Goal: Task Accomplishment & Management: Manage account settings

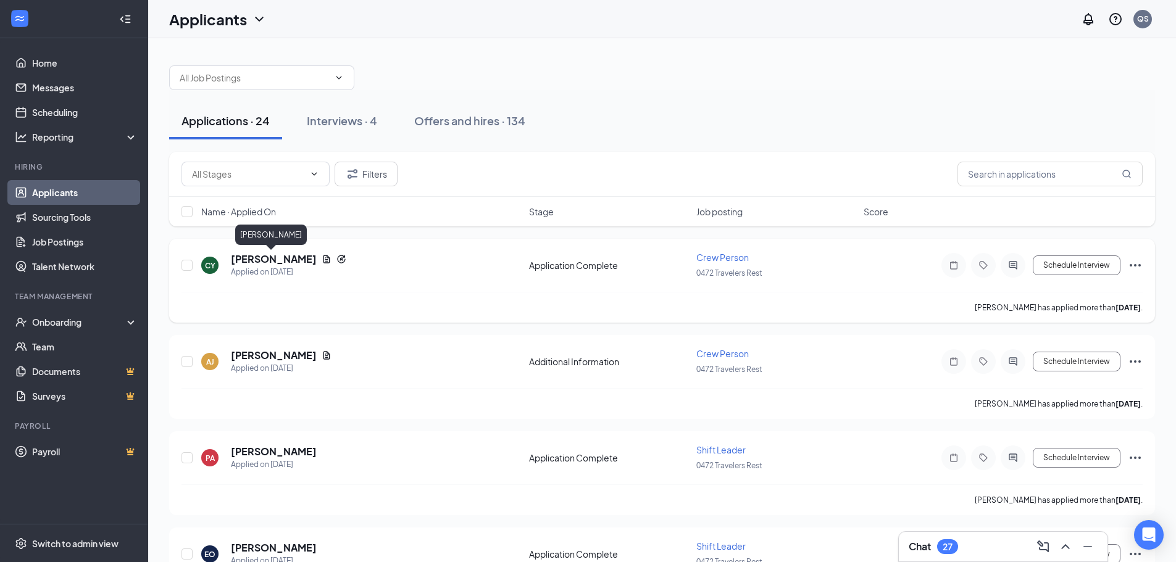
click at [289, 262] on h5 "[PERSON_NAME]" at bounding box center [274, 259] width 86 height 14
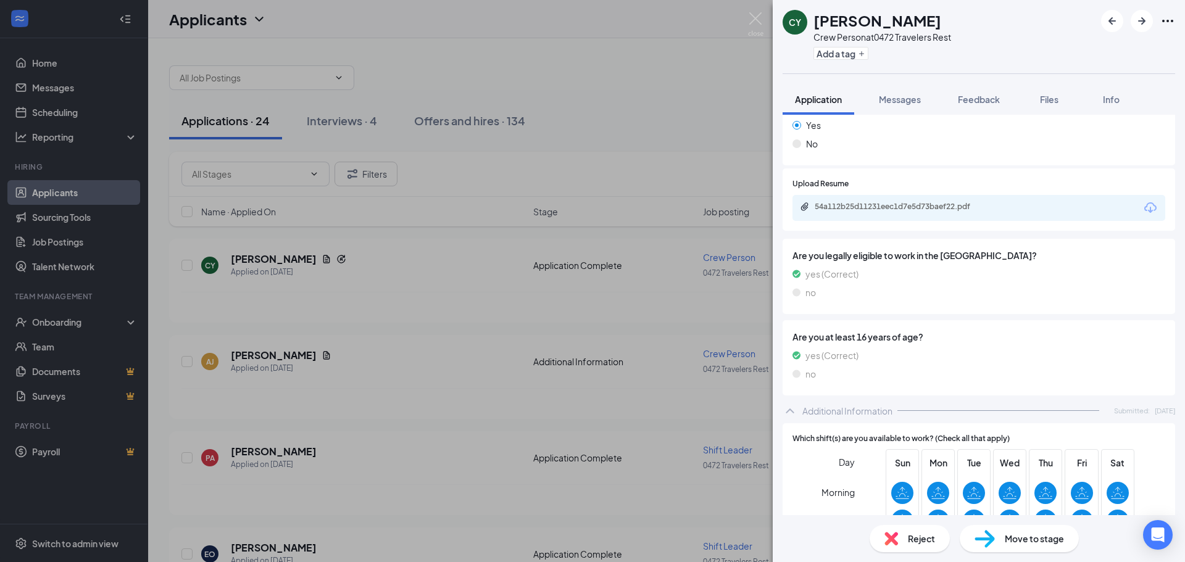
scroll to position [432, 0]
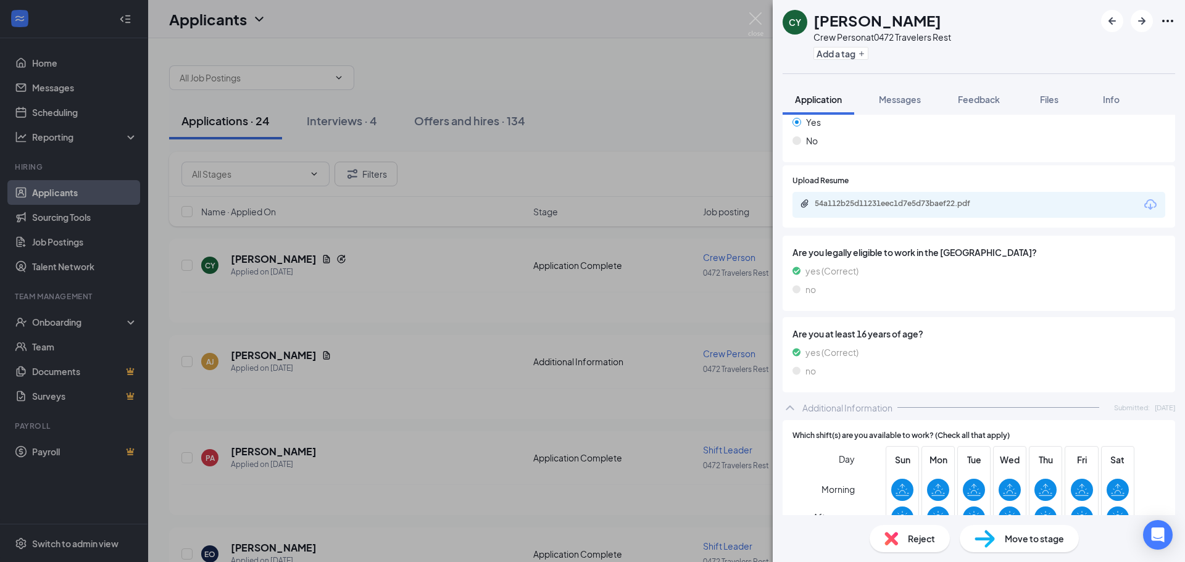
click at [1146, 206] on icon "Download" at bounding box center [1150, 204] width 12 height 10
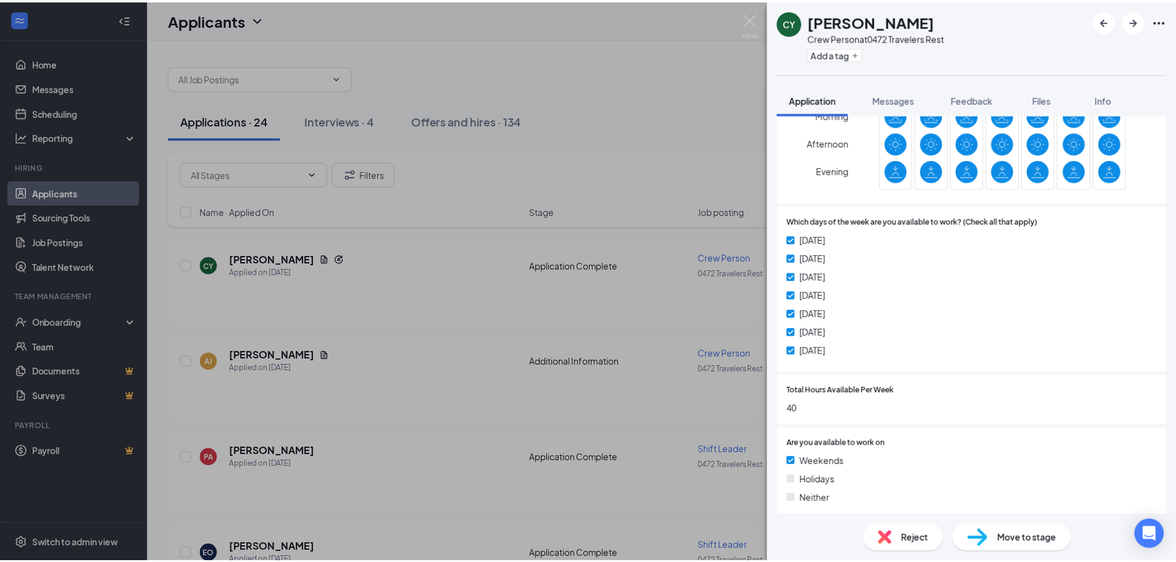
scroll to position [864, 0]
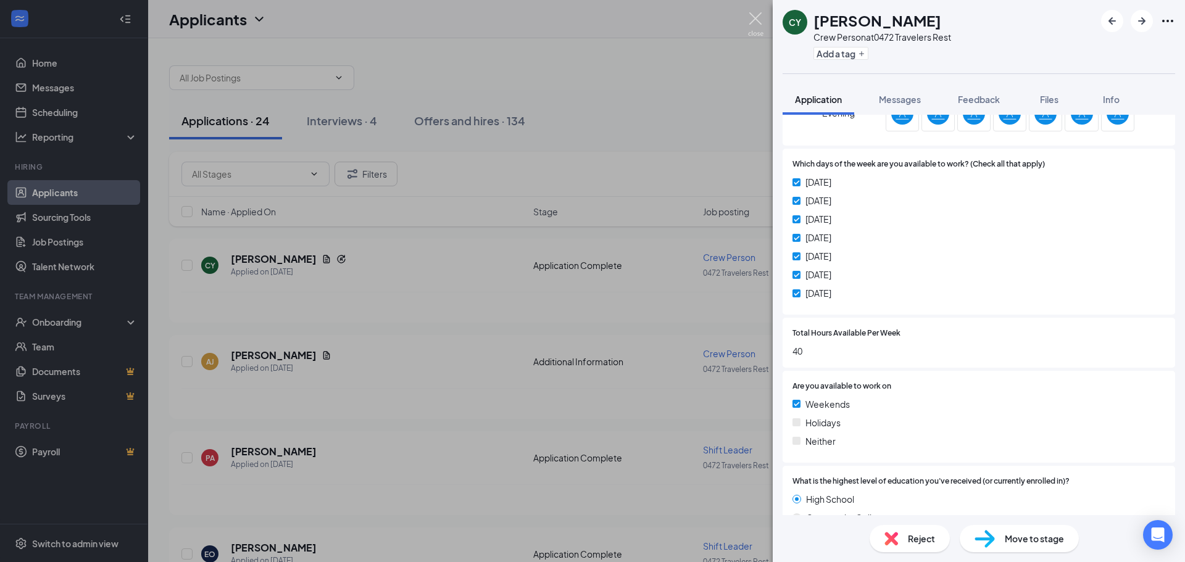
click at [759, 27] on img at bounding box center [755, 24] width 15 height 24
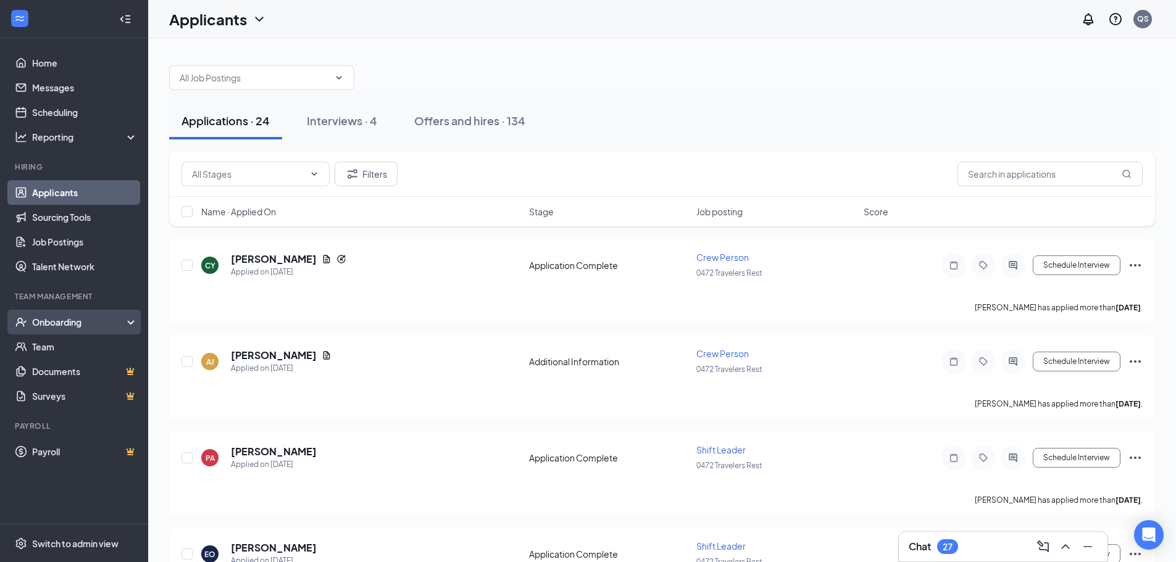
click at [48, 325] on div "Onboarding" at bounding box center [79, 322] width 95 height 12
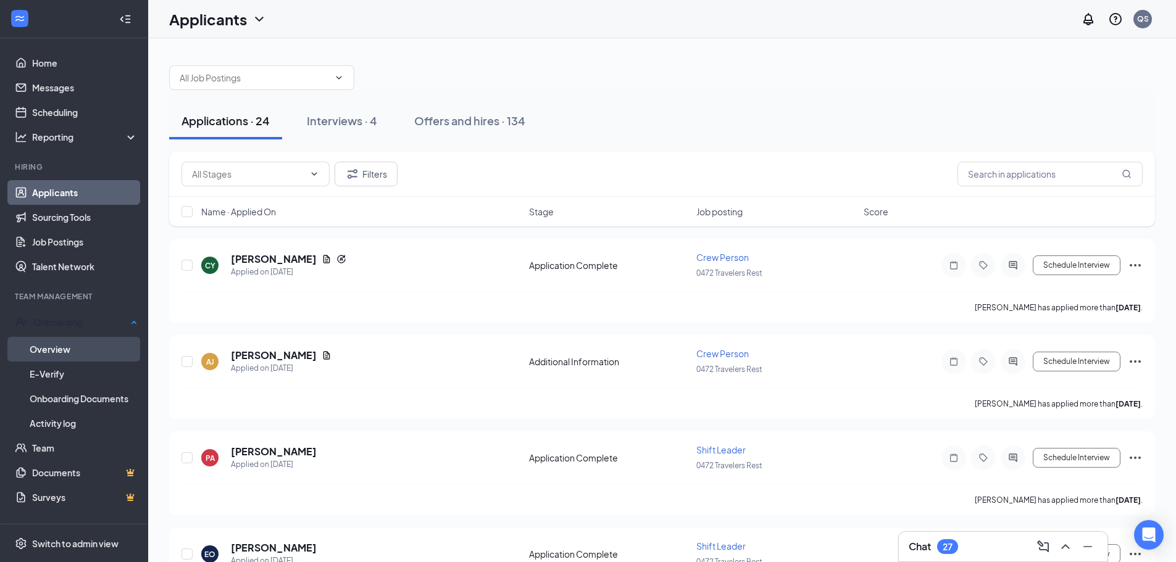
click at [40, 348] on link "Overview" at bounding box center [84, 349] width 108 height 25
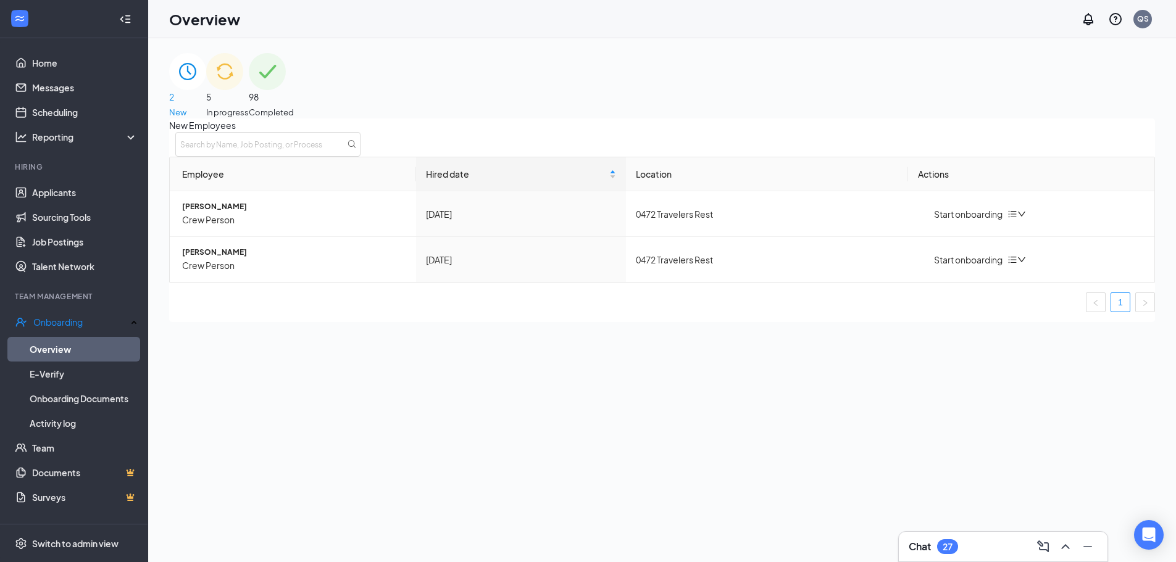
click at [249, 106] on span "In progress" at bounding box center [227, 112] width 43 height 12
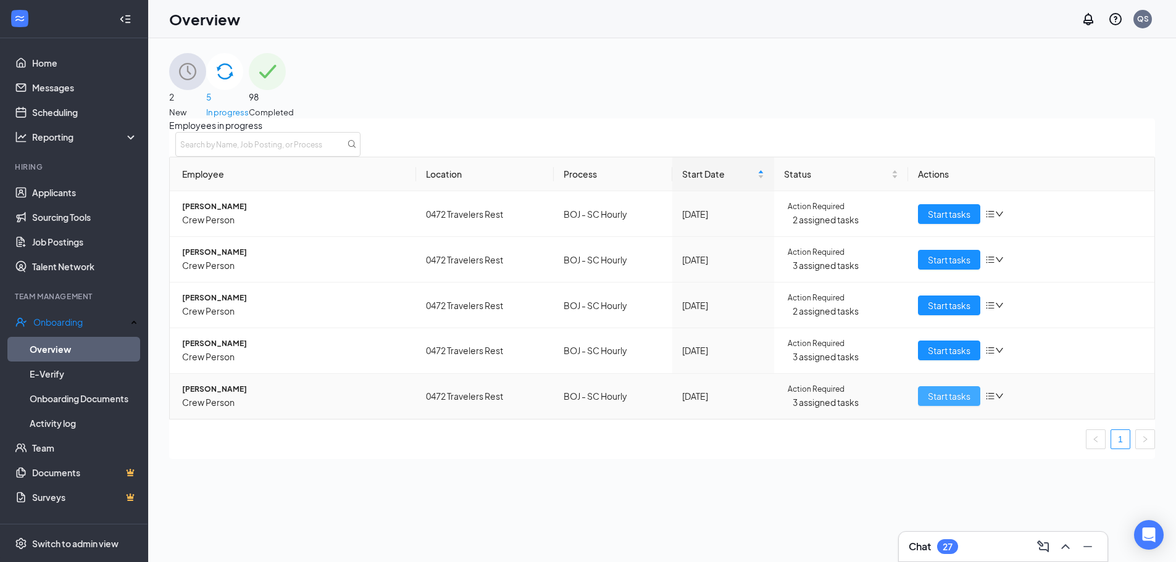
click at [928, 403] on span "Start tasks" at bounding box center [949, 396] width 43 height 14
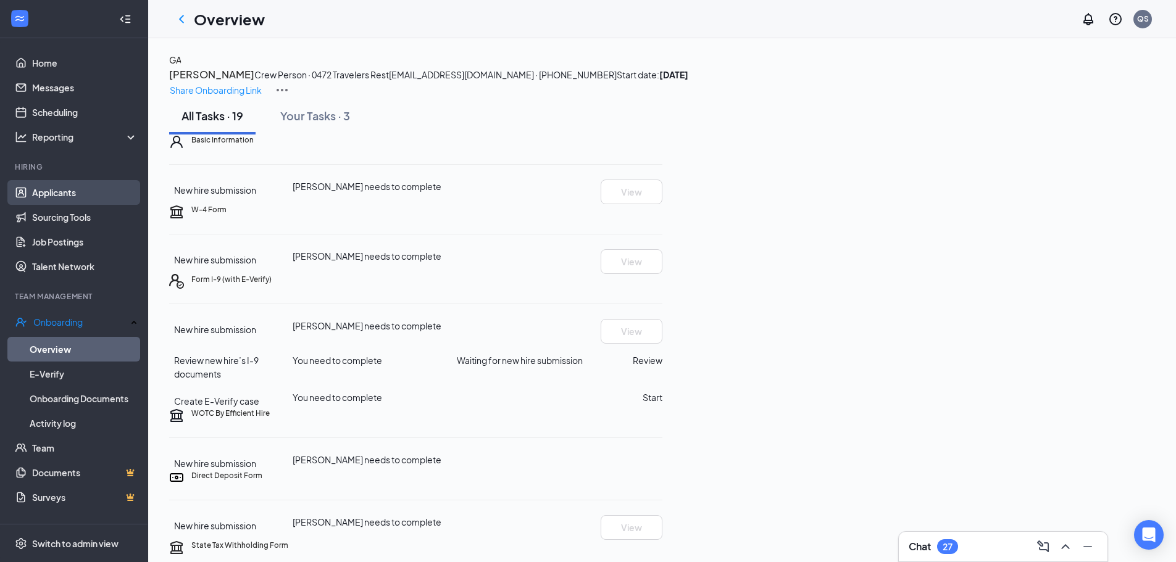
click at [46, 196] on link "Applicants" at bounding box center [85, 192] width 106 height 25
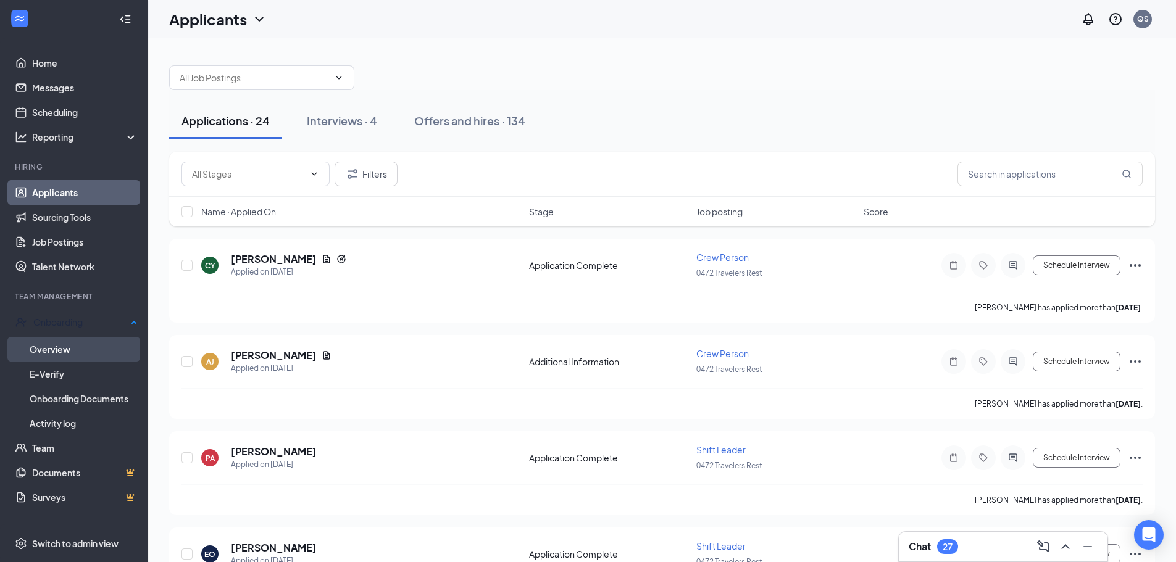
click at [52, 350] on link "Overview" at bounding box center [84, 349] width 108 height 25
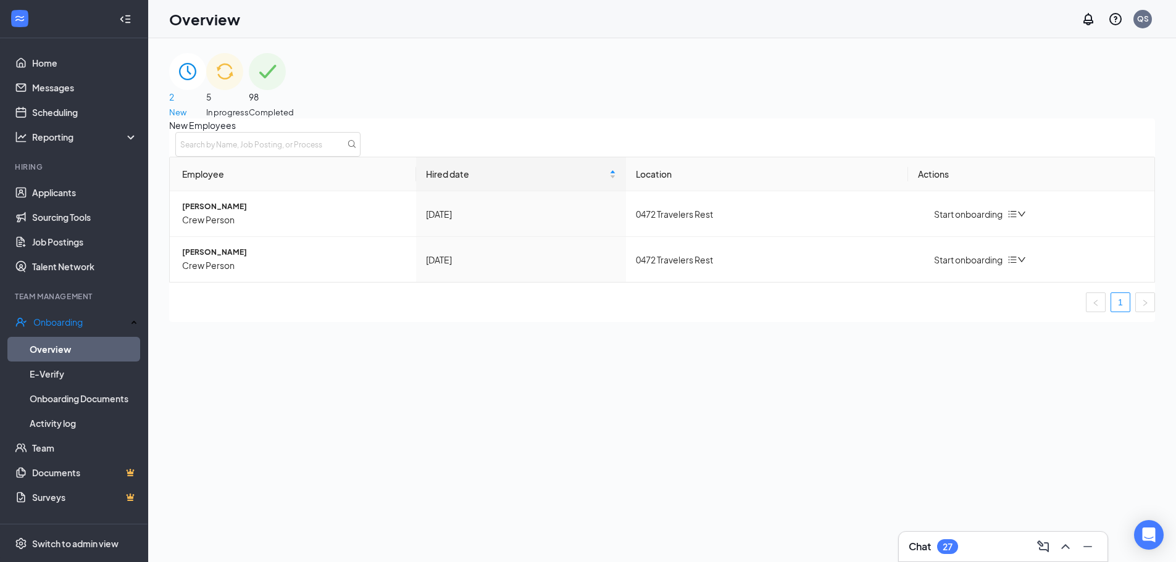
click at [249, 106] on span "In progress" at bounding box center [227, 112] width 43 height 12
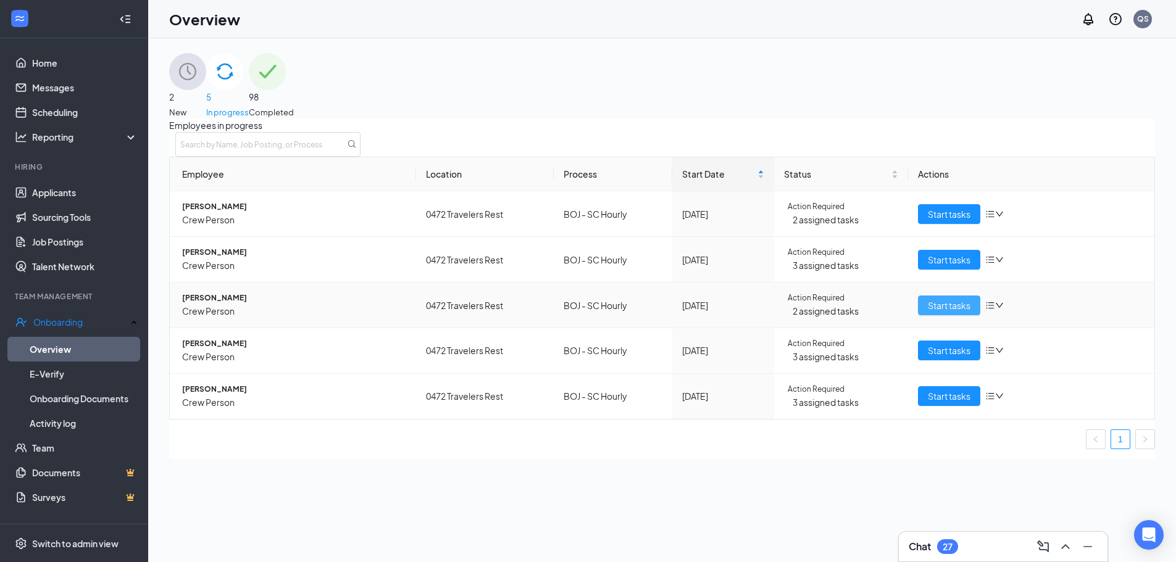
click at [962, 312] on span "Start tasks" at bounding box center [949, 306] width 43 height 14
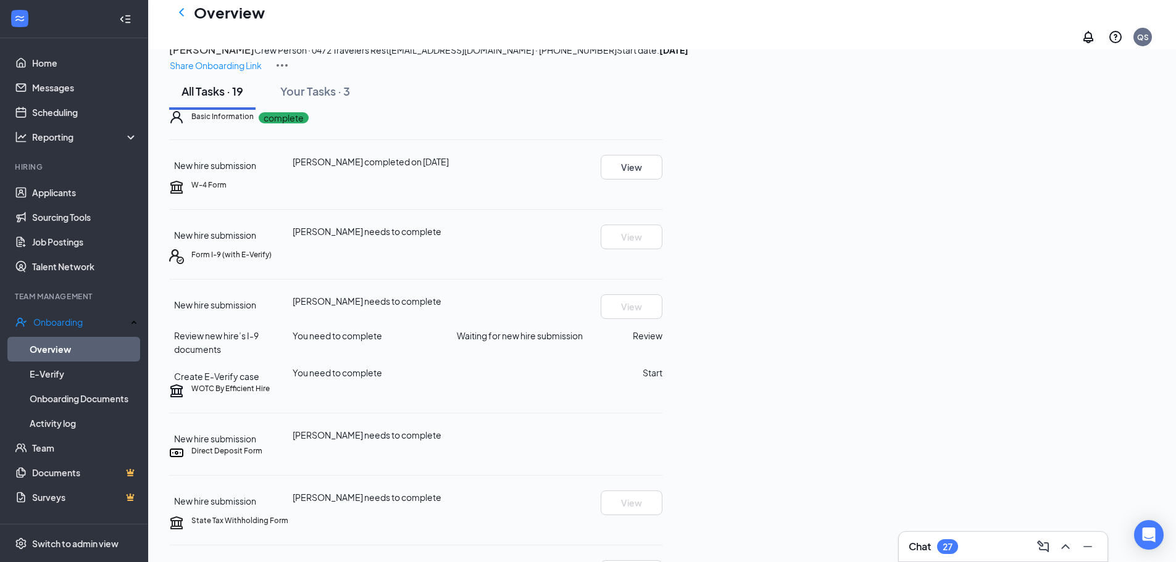
scroll to position [35, 0]
click at [262, 59] on p "Share Onboarding Link" at bounding box center [216, 66] width 92 height 14
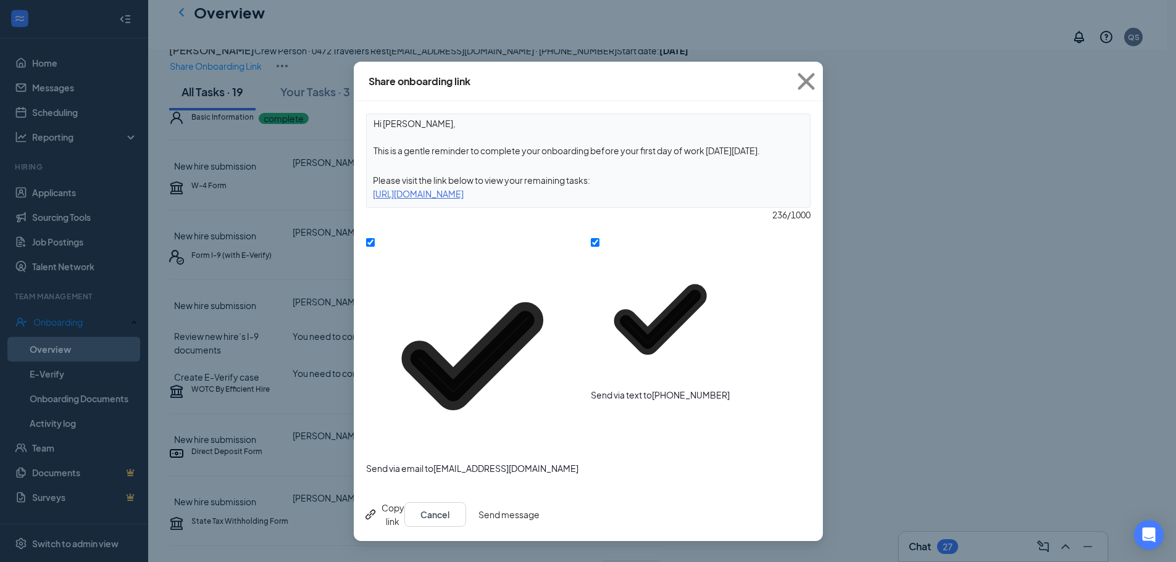
click at [539, 502] on button "Send message" at bounding box center [508, 514] width 61 height 25
